Goal: Task Accomplishment & Management: Understand process/instructions

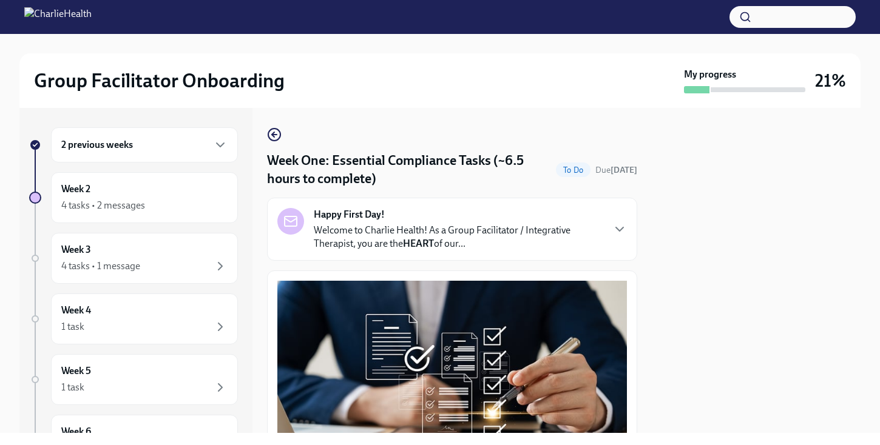
scroll to position [1, 0]
click at [224, 154] on div "2 previous weeks" at bounding box center [144, 144] width 187 height 35
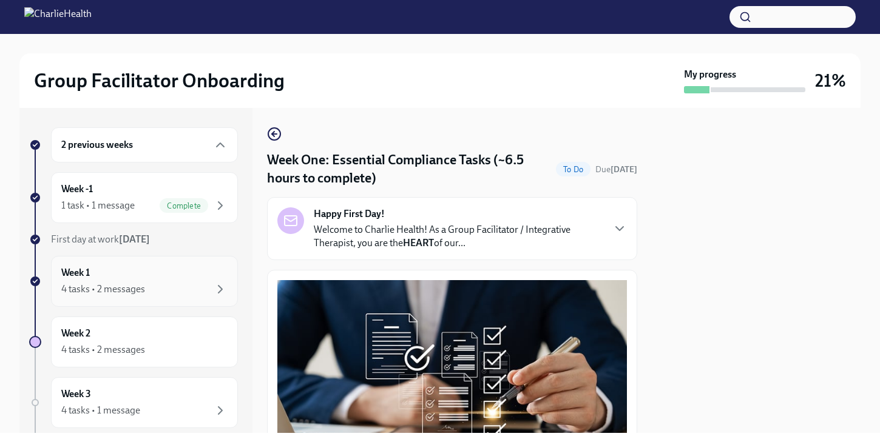
click at [191, 279] on div "Week 1 4 tasks • 2 messages" at bounding box center [144, 281] width 166 height 30
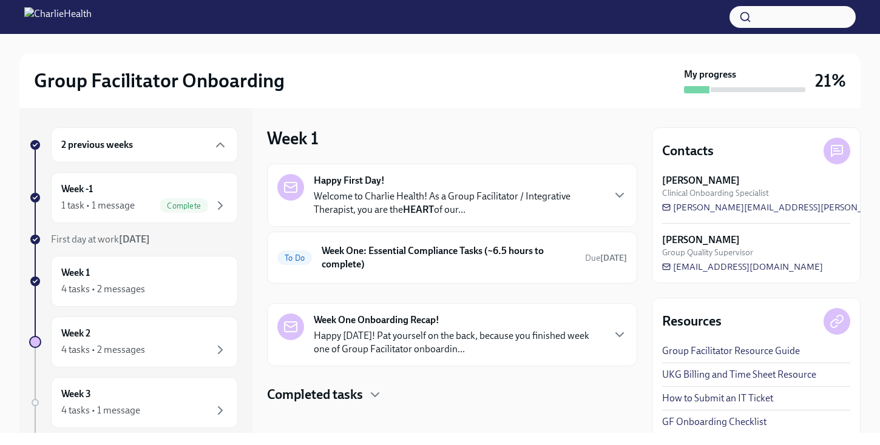
click at [479, 340] on p "Happy [DATE]! Pat yourself on the back, because you finished week one of Group …" at bounding box center [458, 343] width 289 height 27
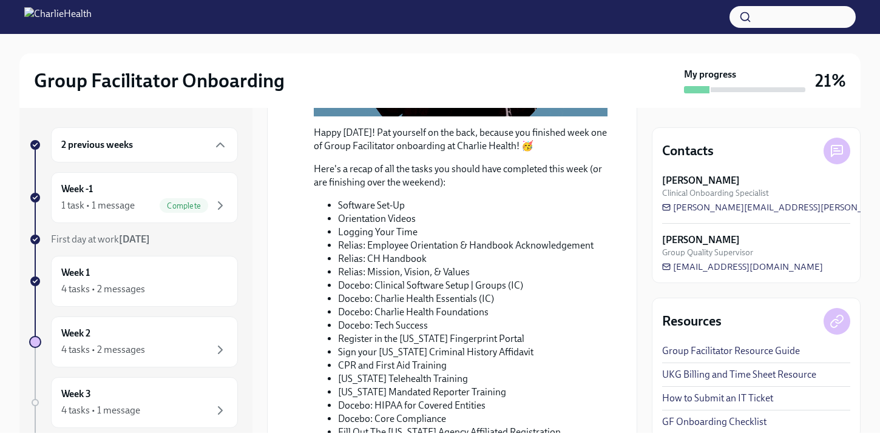
scroll to position [621, 0]
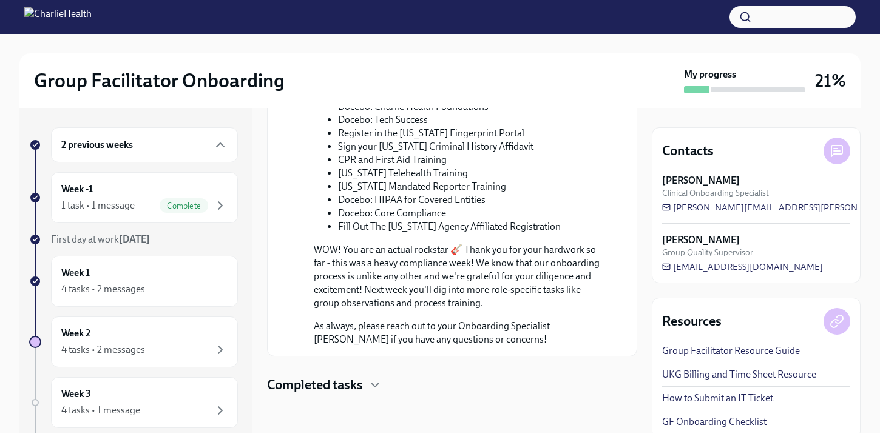
click at [357, 391] on h4 "Completed tasks" at bounding box center [315, 385] width 96 height 18
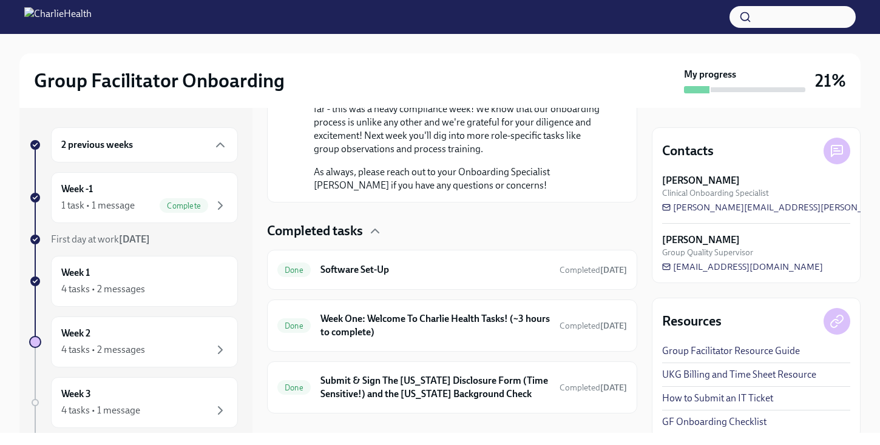
scroll to position [794, 0]
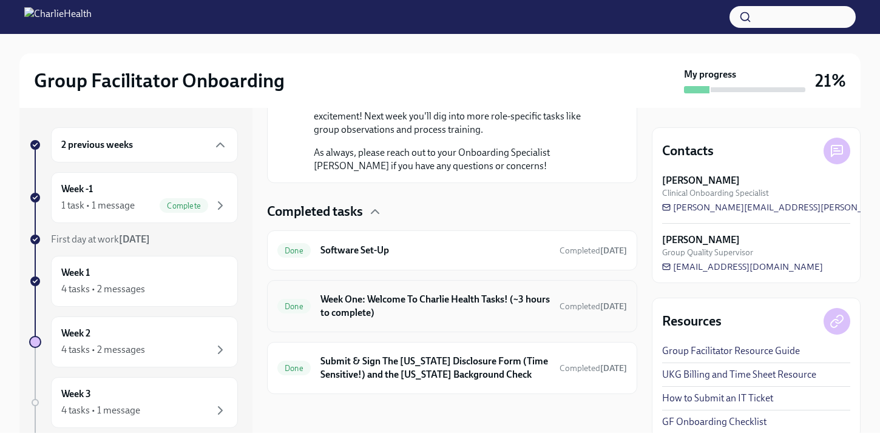
click at [391, 313] on h6 "Week One: Welcome To Charlie Health Tasks! (~3 hours to complete)" at bounding box center [434, 306] width 229 height 27
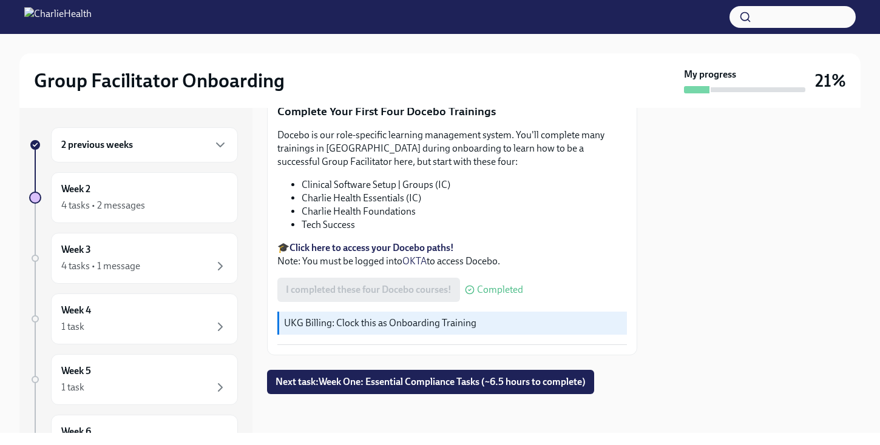
scroll to position [1588, 0]
click at [404, 391] on button "Next task : Week One: Essential Compliance Tasks (~6.5 hours to complete)" at bounding box center [430, 382] width 327 height 24
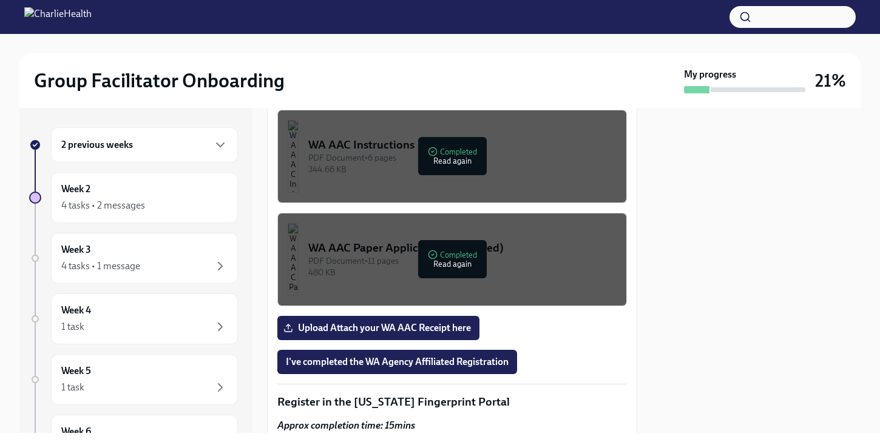
scroll to position [1121, 0]
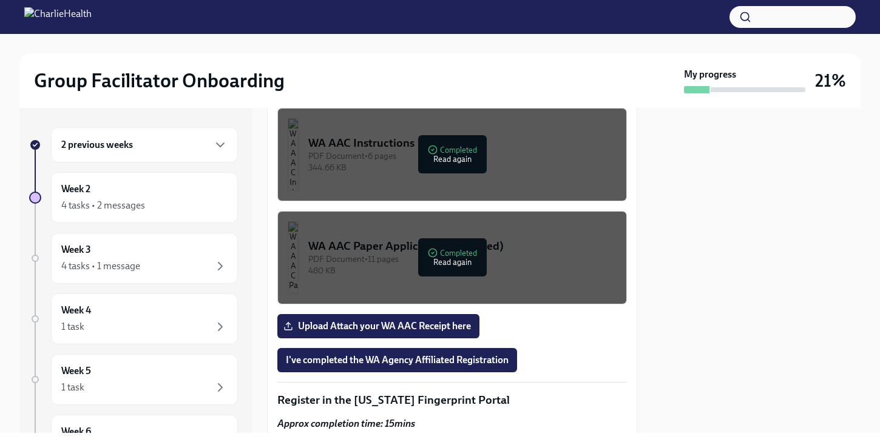
click at [415, 141] on div "WA AAC Instructions" at bounding box center [462, 143] width 308 height 16
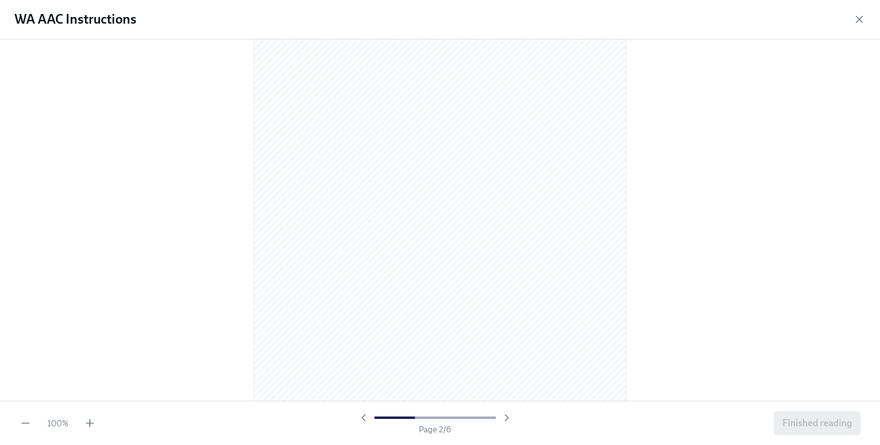
scroll to position [541, 0]
